Goal: Task Accomplishment & Management: Complete application form

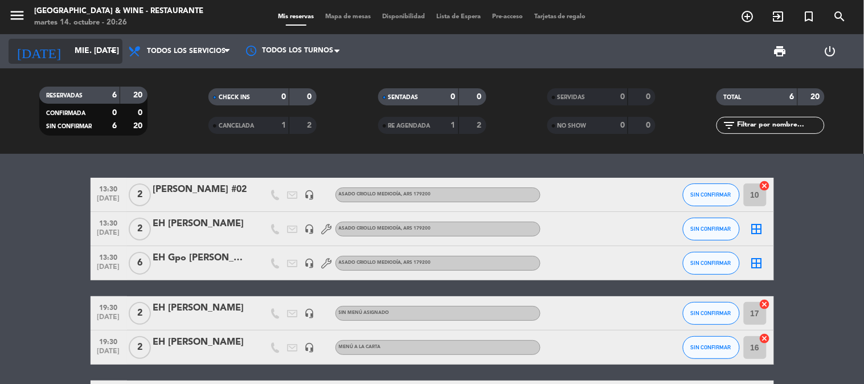
click at [69, 40] on div "[DATE] mié. [DATE] arrow_drop_down" at bounding box center [66, 51] width 114 height 25
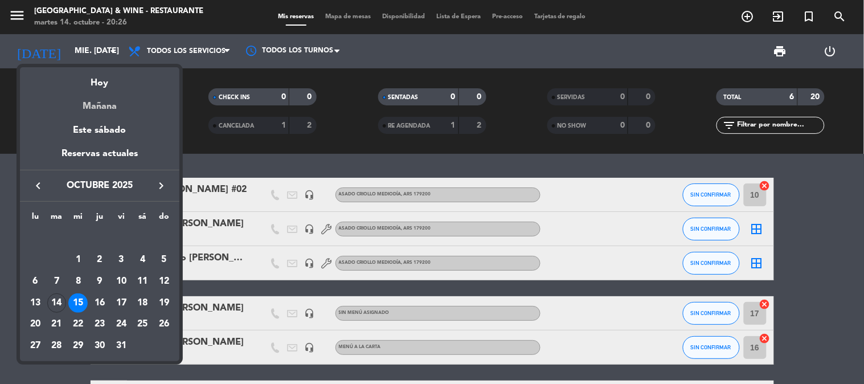
click at [101, 98] on div "Mañana" at bounding box center [99, 102] width 159 height 23
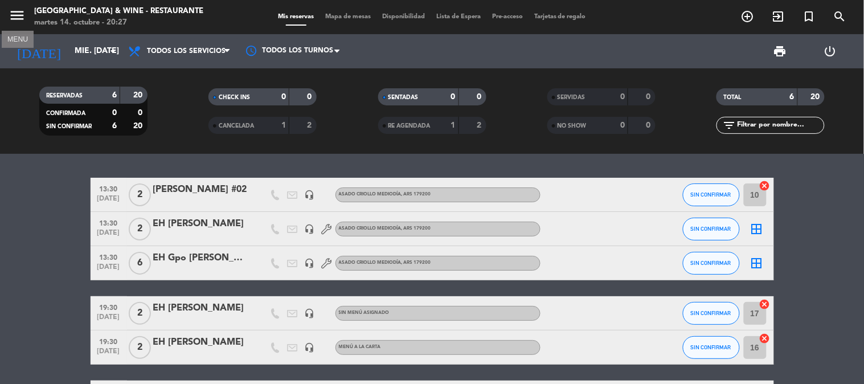
click at [15, 19] on icon "menu" at bounding box center [17, 15] width 17 height 17
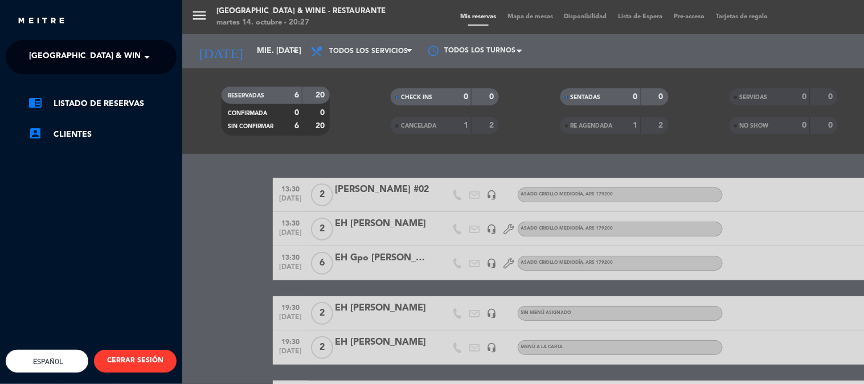
click at [60, 43] on ng-select "× [GEOGRAPHIC_DATA] & Wine - Restaurante ×" at bounding box center [91, 57] width 171 height 34
click at [81, 61] on span "[GEOGRAPHIC_DATA] & Wine - Restaurante" at bounding box center [119, 57] width 181 height 24
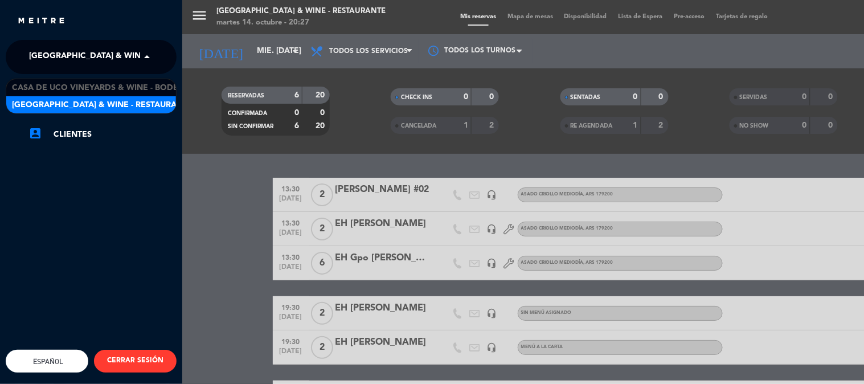
click at [140, 100] on span "[GEOGRAPHIC_DATA] & Wine - Restaurante" at bounding box center [102, 105] width 181 height 13
click at [110, 45] on span "[GEOGRAPHIC_DATA] & Wine - Restaurante" at bounding box center [119, 57] width 181 height 24
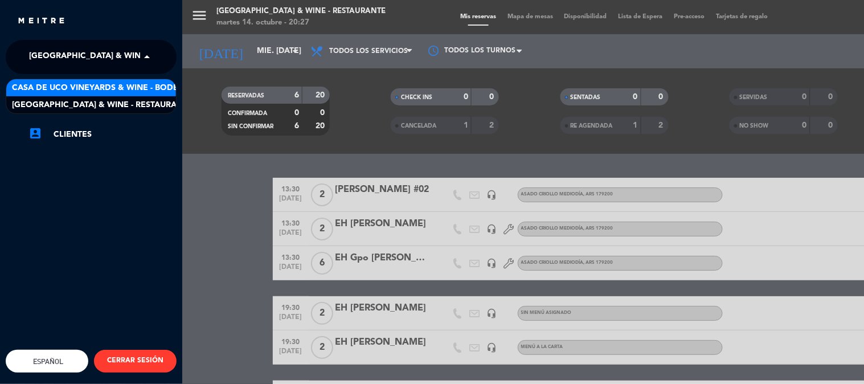
click at [132, 92] on span "Casa de Uco Vineyards & Wine - Bodega" at bounding box center [101, 87] width 178 height 13
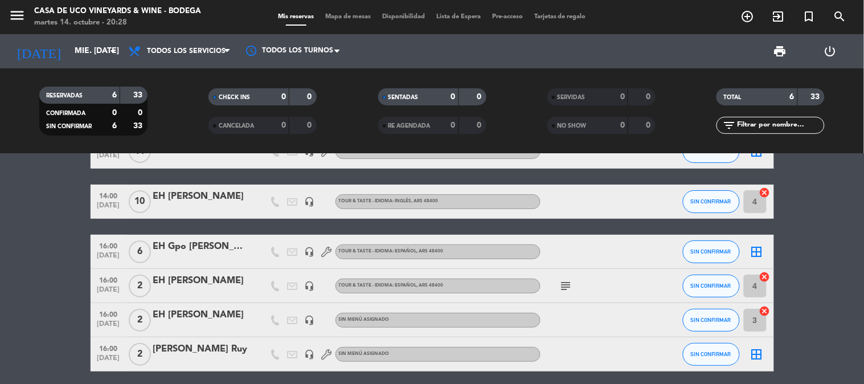
scroll to position [63, 0]
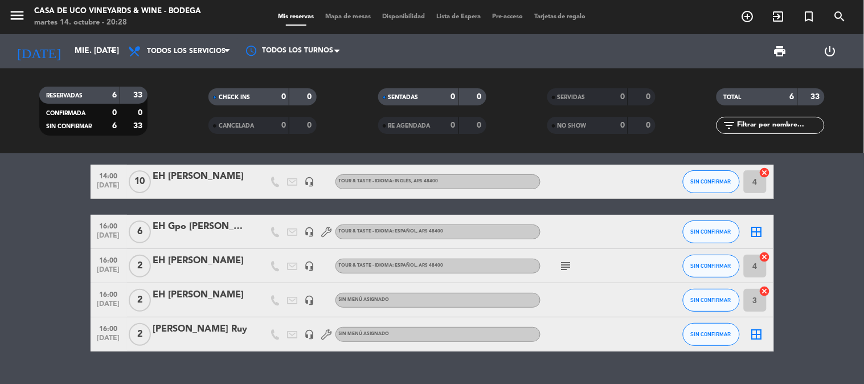
click at [564, 269] on icon "subject" at bounding box center [566, 266] width 14 height 14
click at [48, 244] on bookings-row "12:00 [DATE] [PERSON_NAME] #02 headset_mic BLENDING SESSION (USD 80) , ARS 7800…" at bounding box center [432, 232] width 864 height 237
click at [747, 21] on icon "add_circle_outline" at bounding box center [748, 17] width 14 height 14
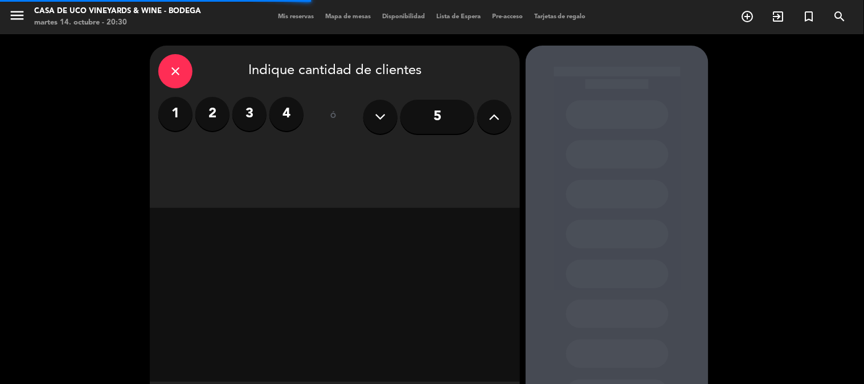
click at [206, 118] on label "2" at bounding box center [212, 114] width 34 height 34
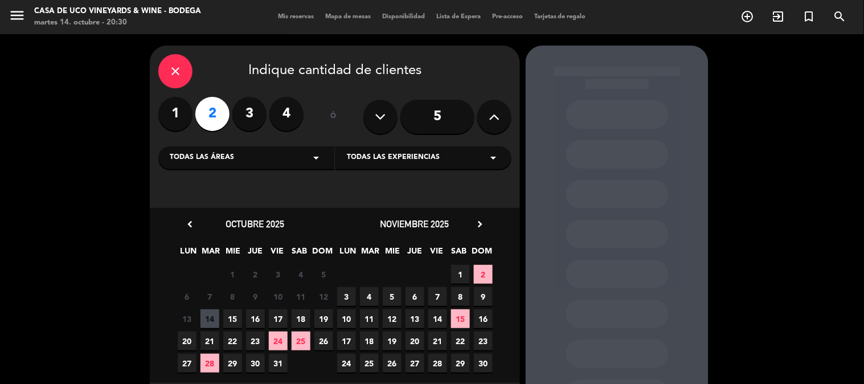
click at [229, 320] on span "15" at bounding box center [232, 318] width 19 height 19
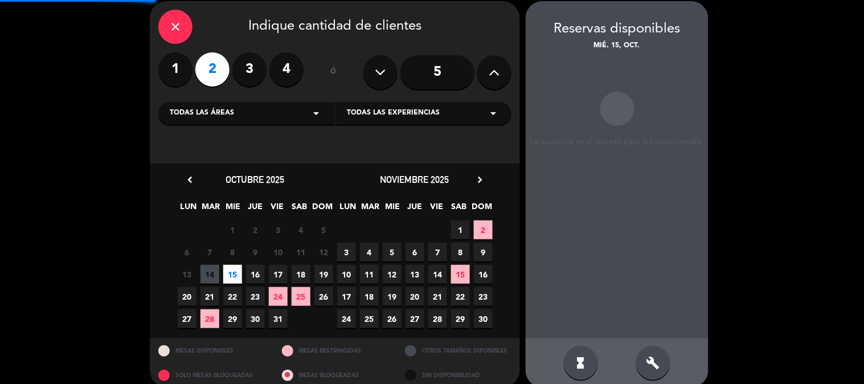
scroll to position [46, 0]
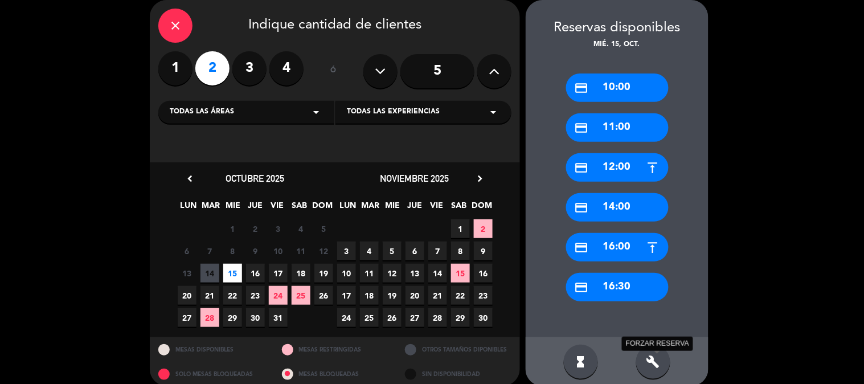
click at [646, 357] on icon "build" at bounding box center [653, 362] width 14 height 14
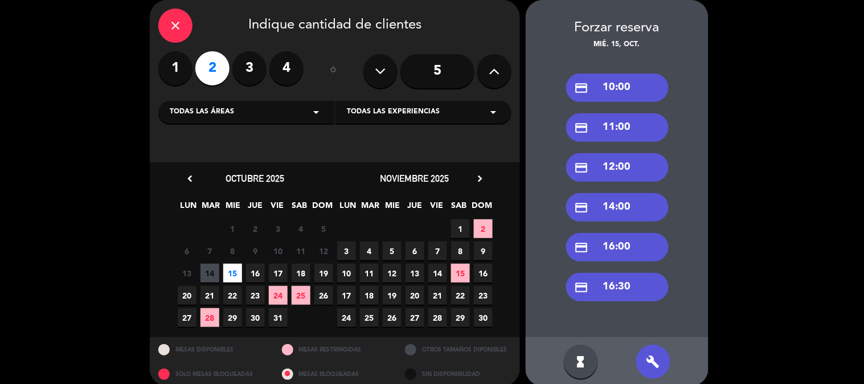
click at [619, 248] on div "credit_card 16:00" at bounding box center [617, 247] width 103 height 28
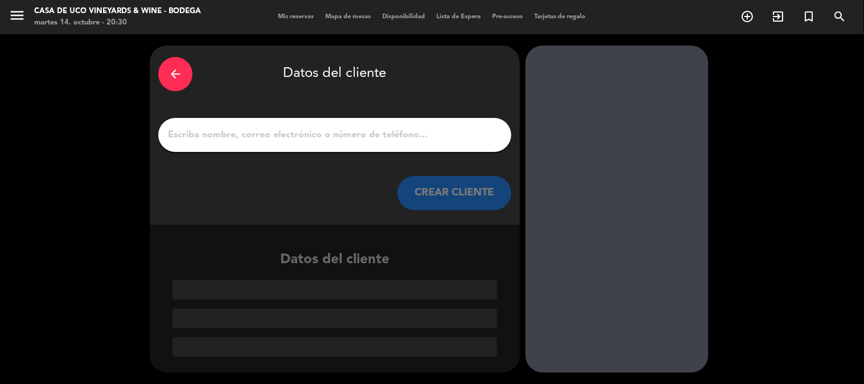
scroll to position [0, 0]
click at [368, 125] on div at bounding box center [334, 135] width 353 height 34
click at [368, 132] on input "1" at bounding box center [335, 135] width 336 height 16
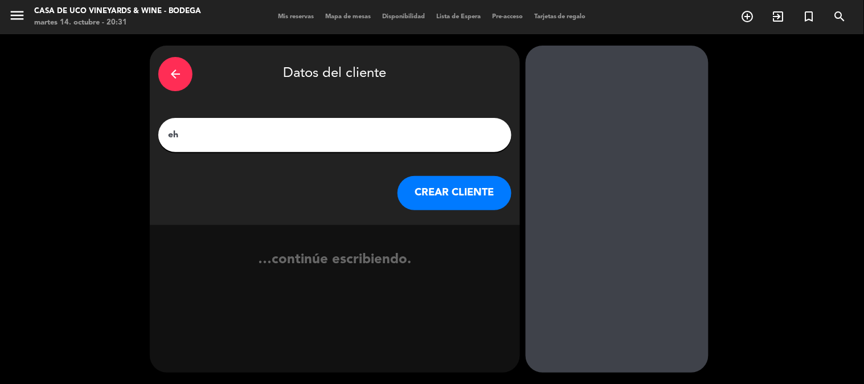
drag, startPoint x: 215, startPoint y: 131, endPoint x: 80, endPoint y: 127, distance: 135.0
click at [84, 128] on div "arrow_back Datos del cliente [PERSON_NAME] CLIENTE …continúe escribiendo." at bounding box center [432, 209] width 864 height 350
paste input "[PERSON_NAME]"
type input "EH [PERSON_NAME]"
click at [433, 193] on button "CREAR CLIENTE" at bounding box center [455, 193] width 114 height 34
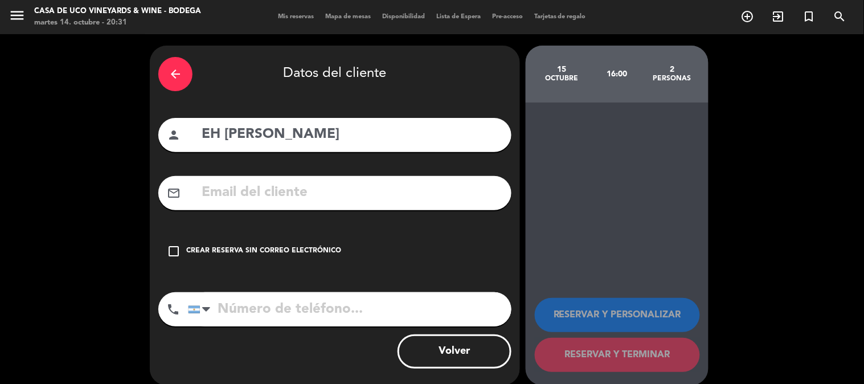
click at [297, 247] on div "Crear reserva sin correo electrónico" at bounding box center [263, 250] width 155 height 11
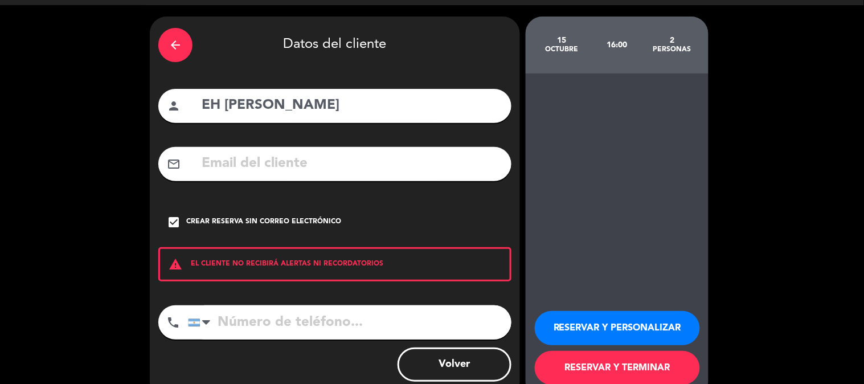
scroll to position [55, 0]
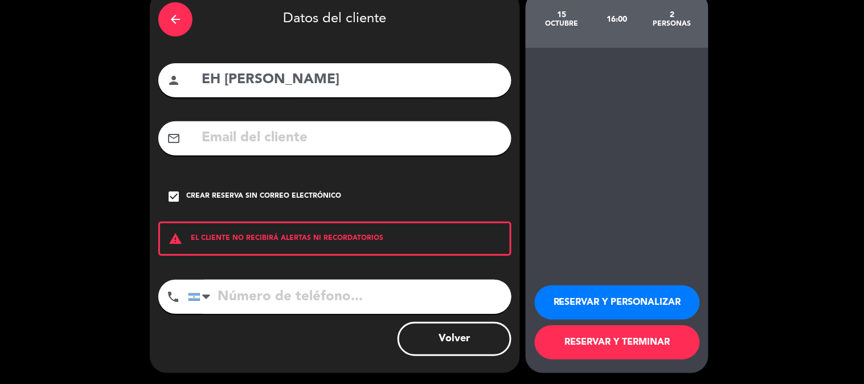
click at [612, 332] on button "RESERVAR Y TERMINAR" at bounding box center [617, 342] width 165 height 34
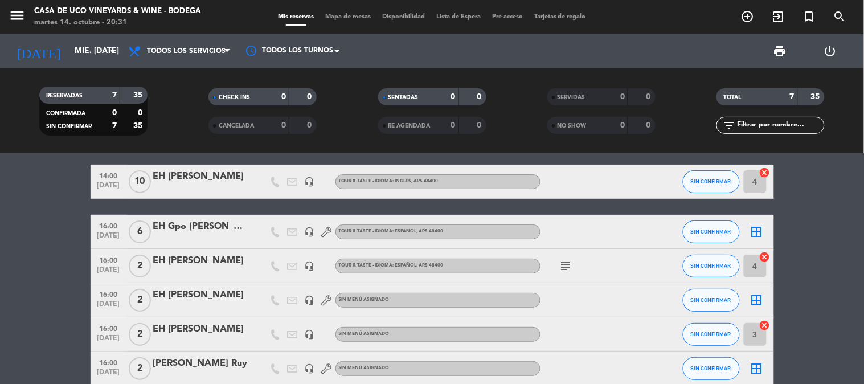
scroll to position [121, 0]
